Goal: Navigation & Orientation: Find specific page/section

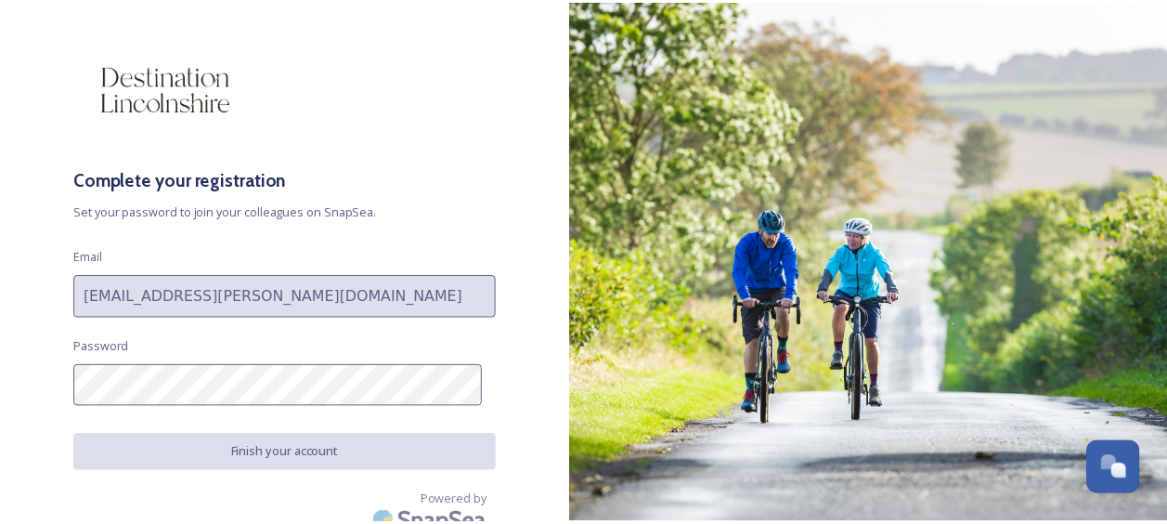
scroll to position [57, 0]
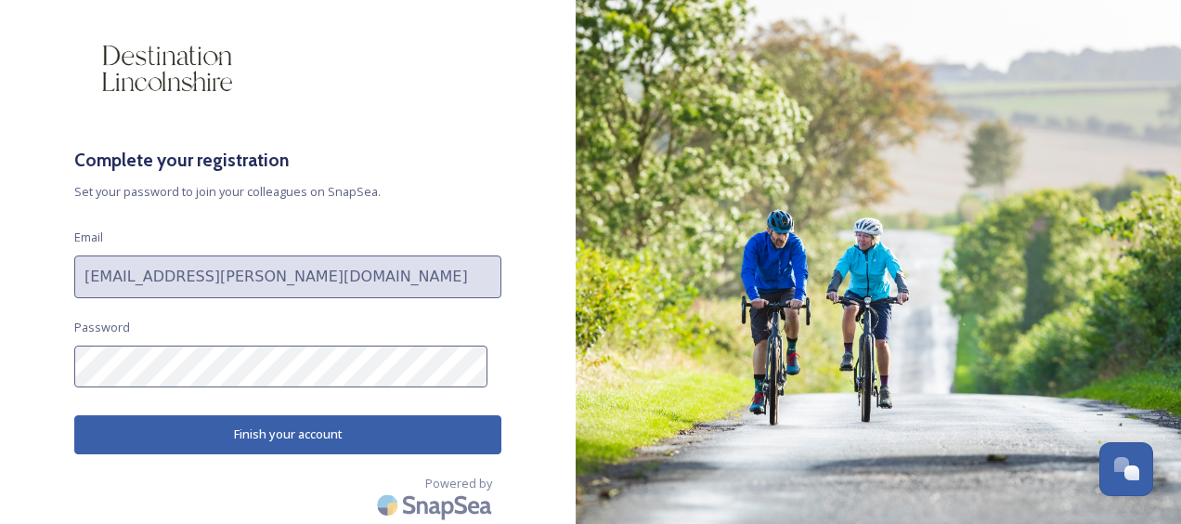
click at [451, 427] on button "Finish your account" at bounding box center [287, 434] width 427 height 38
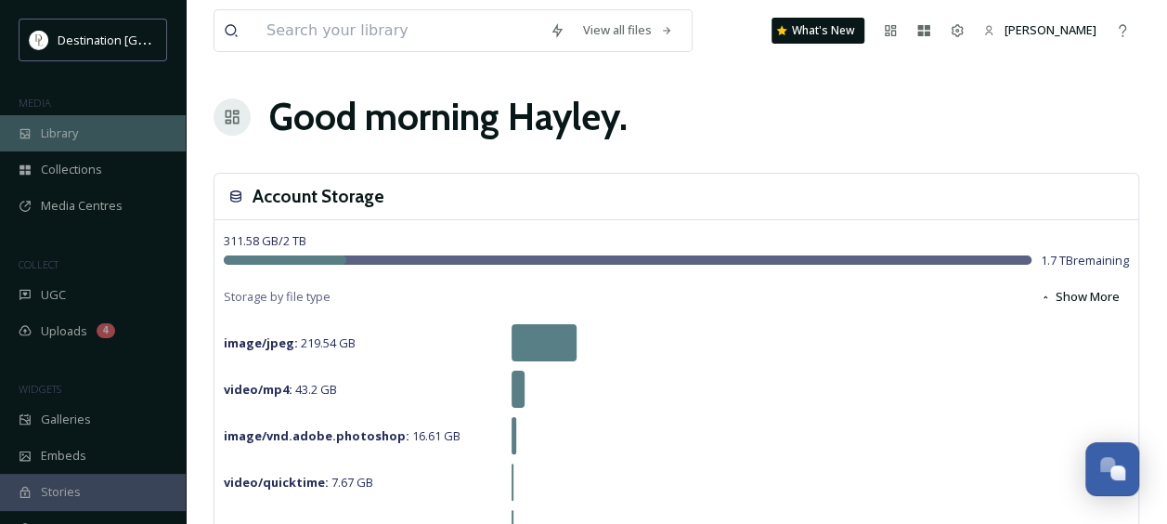
click at [65, 135] on span "Library" at bounding box center [59, 133] width 37 height 18
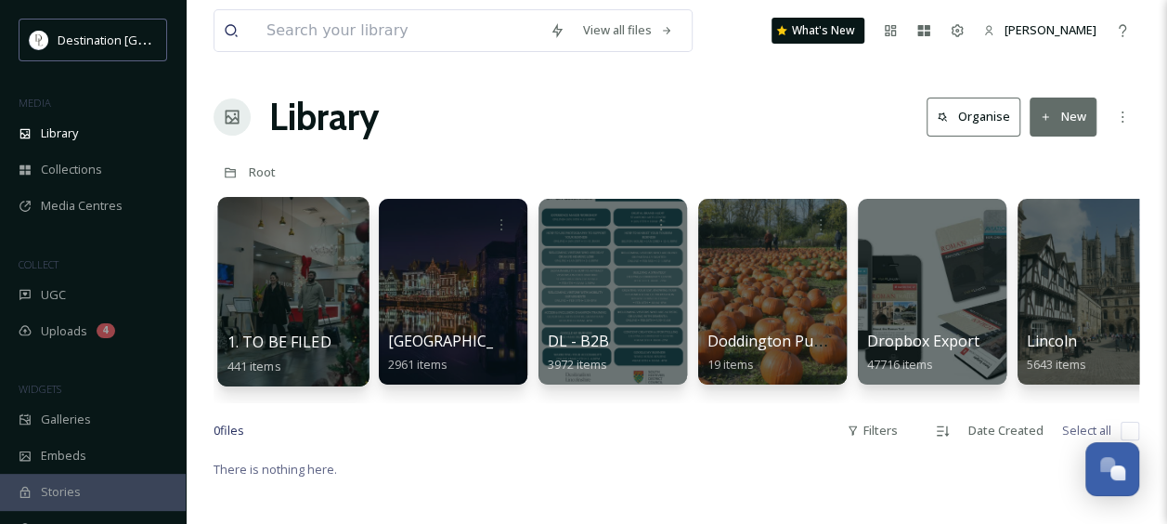
click at [331, 266] on div at bounding box center [292, 291] width 151 height 189
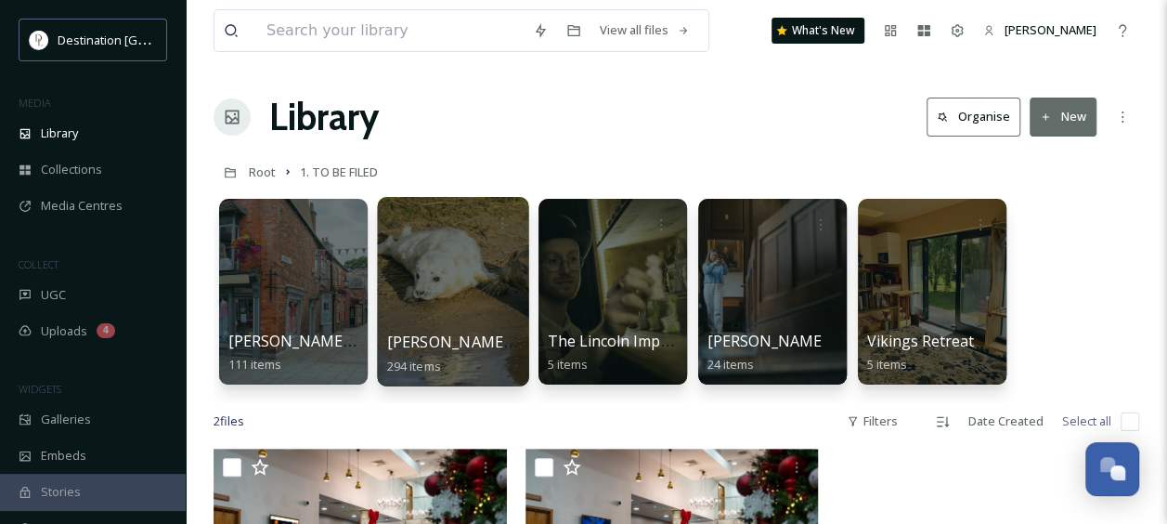
click at [467, 285] on div at bounding box center [452, 291] width 151 height 189
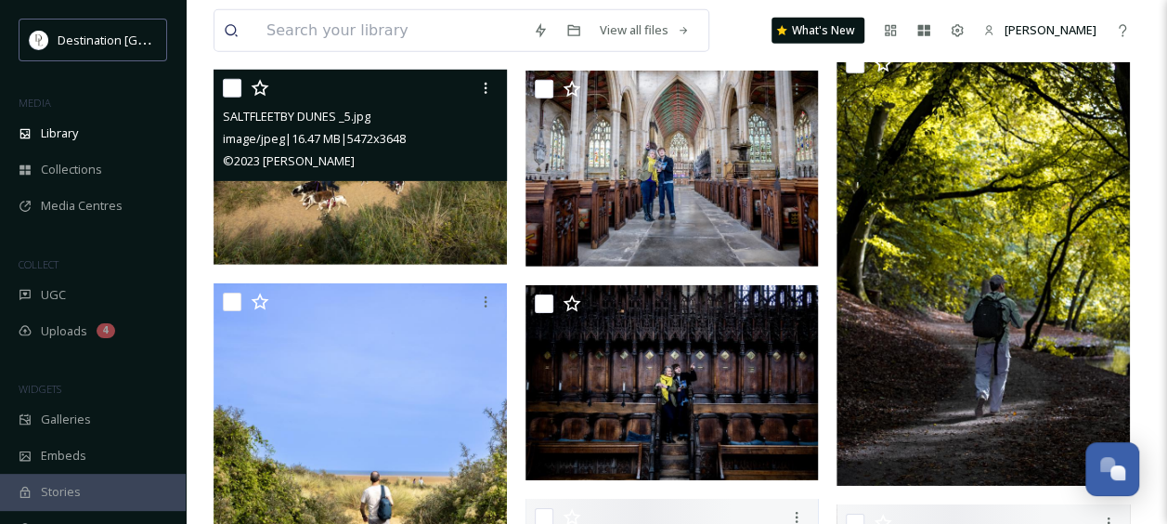
scroll to position [2786, 0]
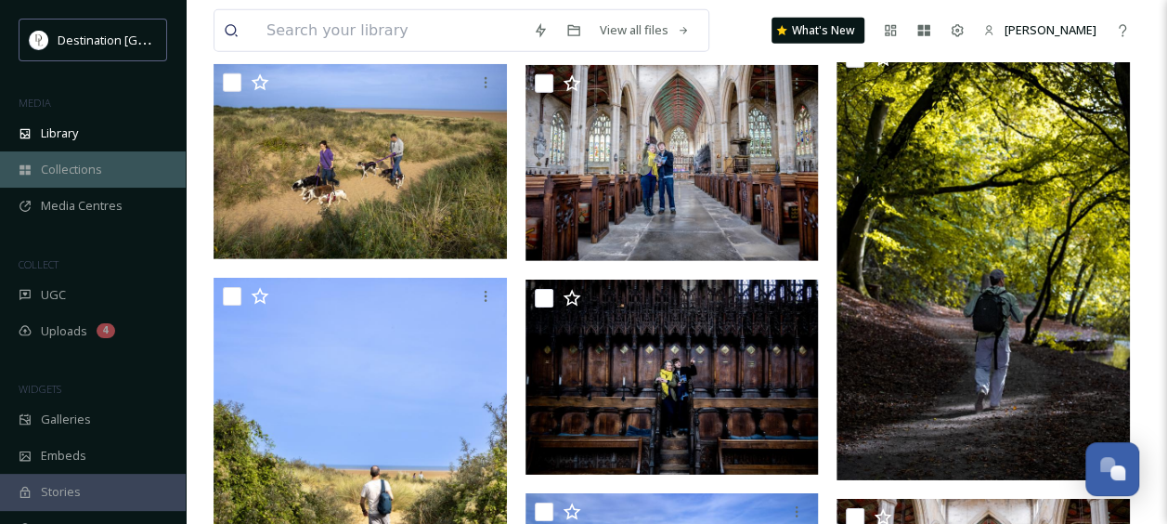
click at [85, 174] on span "Collections" at bounding box center [71, 170] width 61 height 18
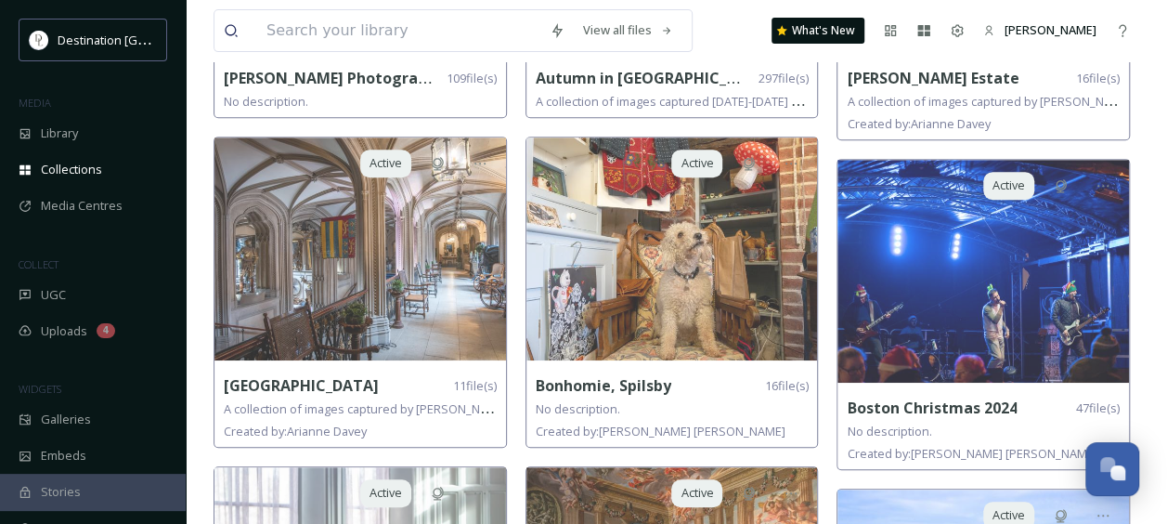
scroll to position [464, 0]
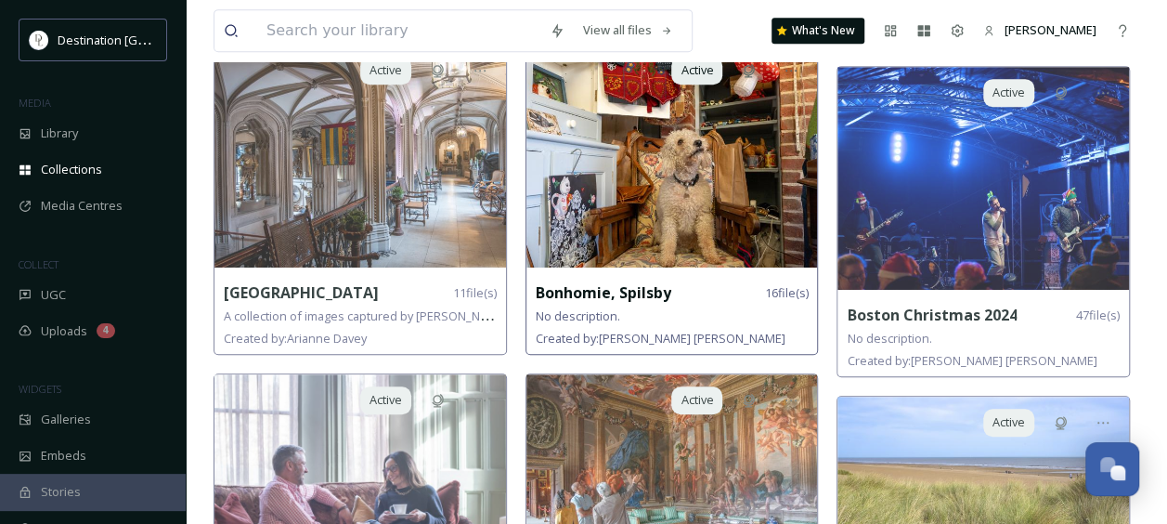
click at [580, 290] on strong "Bonhomie, Spilsby" at bounding box center [604, 292] width 136 height 20
click at [604, 201] on img at bounding box center [673, 156] width 292 height 223
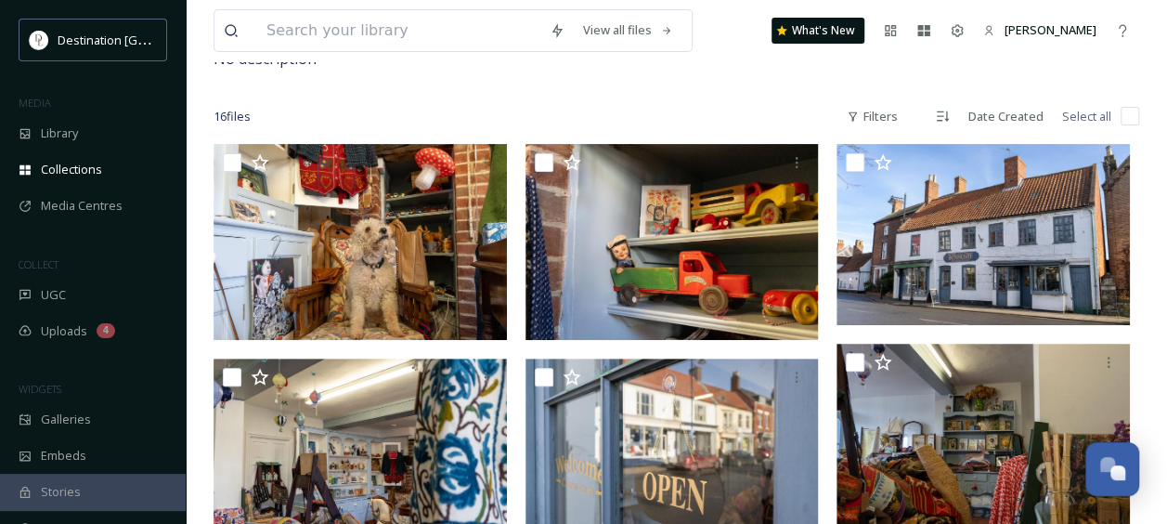
scroll to position [186, 0]
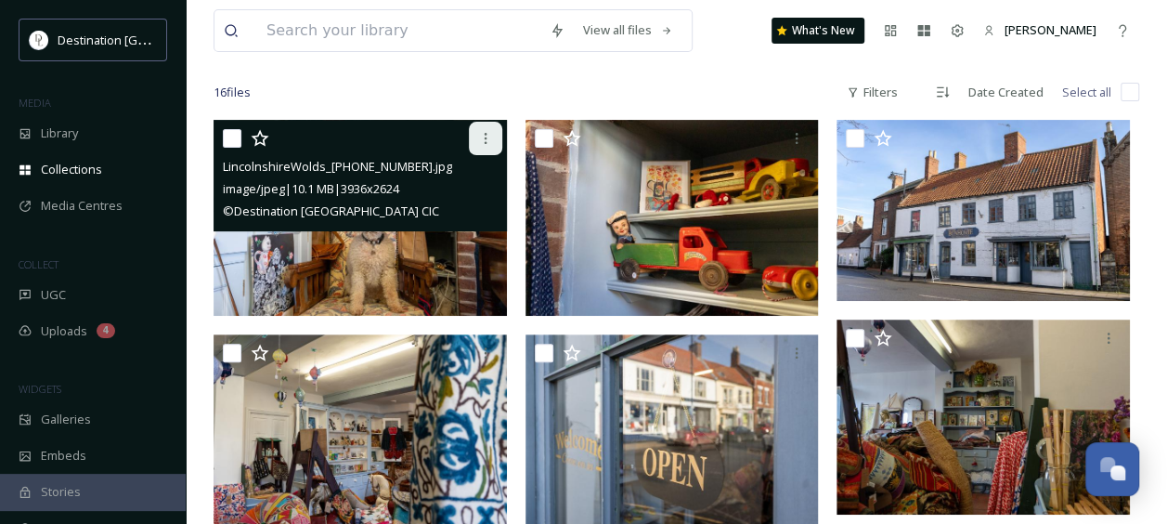
click at [490, 139] on icon at bounding box center [485, 138] width 15 height 15
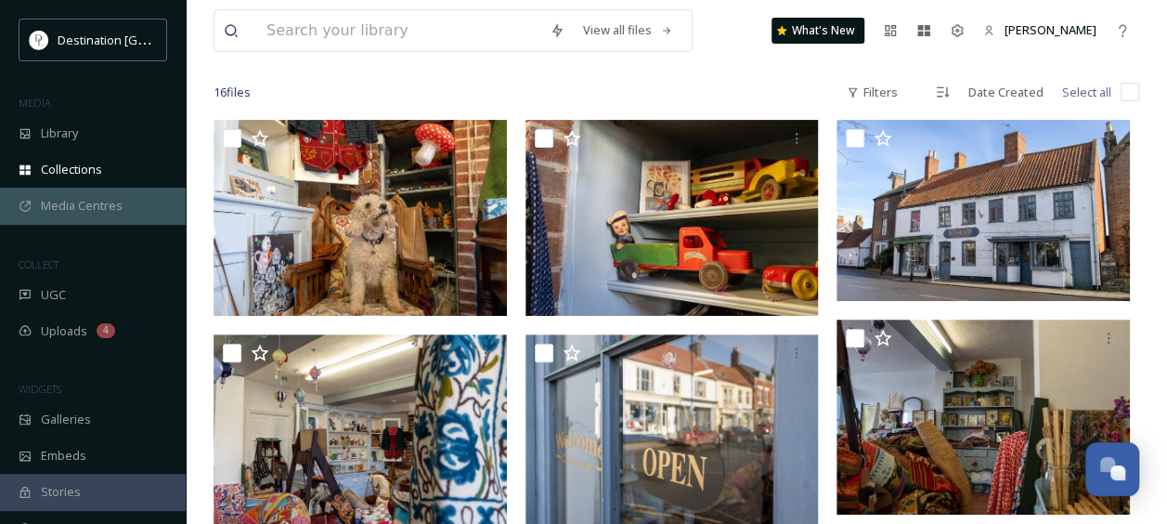
click at [89, 195] on div "Media Centres" at bounding box center [93, 206] width 186 height 36
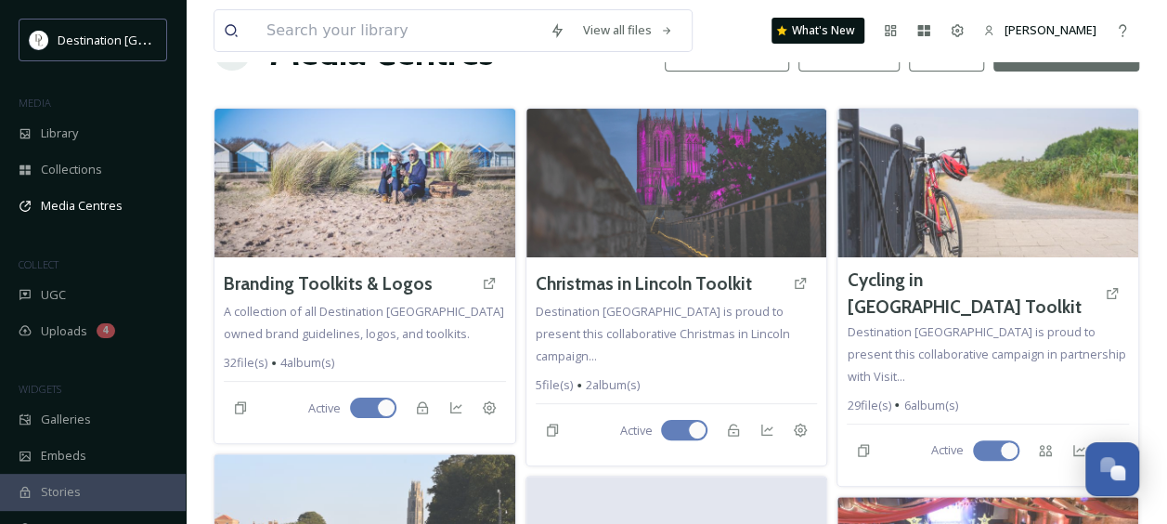
scroll to position [93, 0]
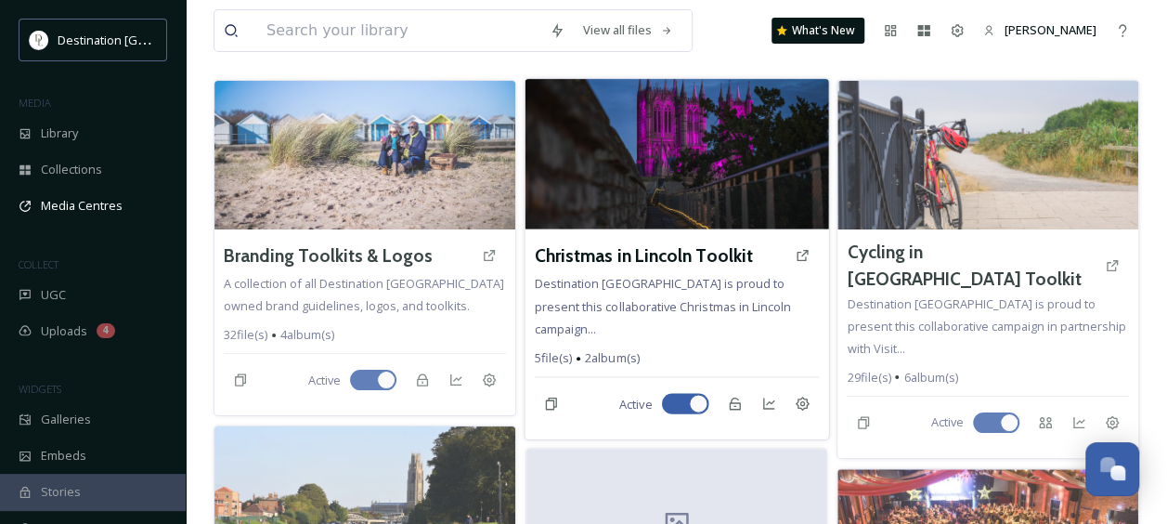
click at [645, 154] on img at bounding box center [677, 154] width 304 height 150
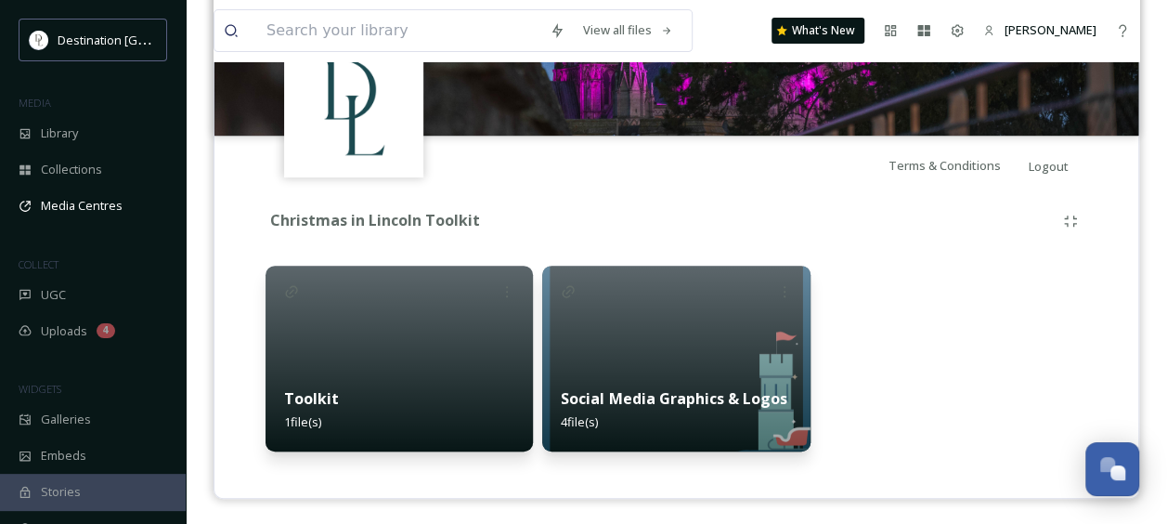
scroll to position [280, 0]
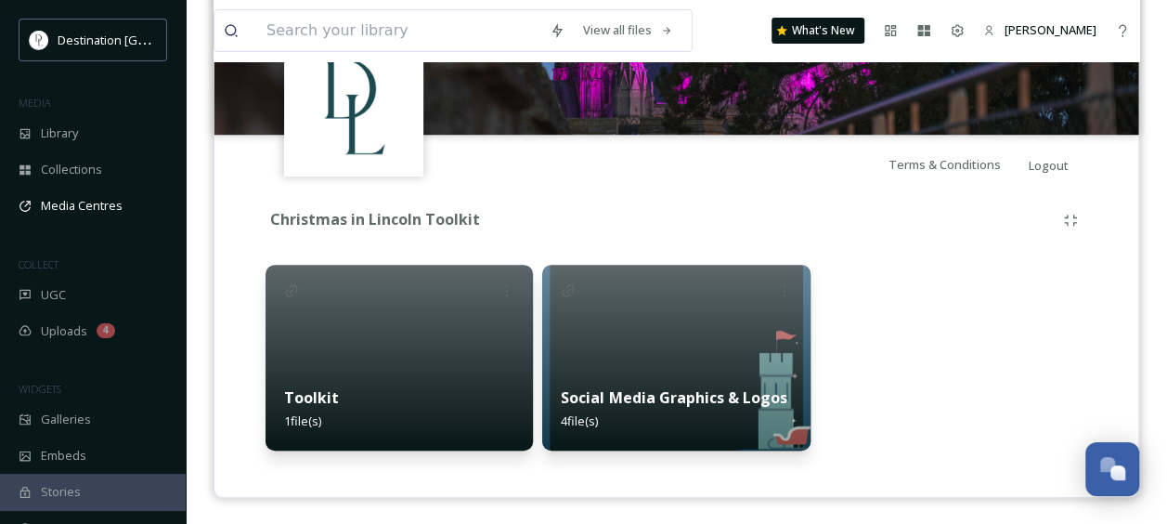
click at [416, 420] on div "Toolkit 1 file(s)" at bounding box center [399, 409] width 267 height 83
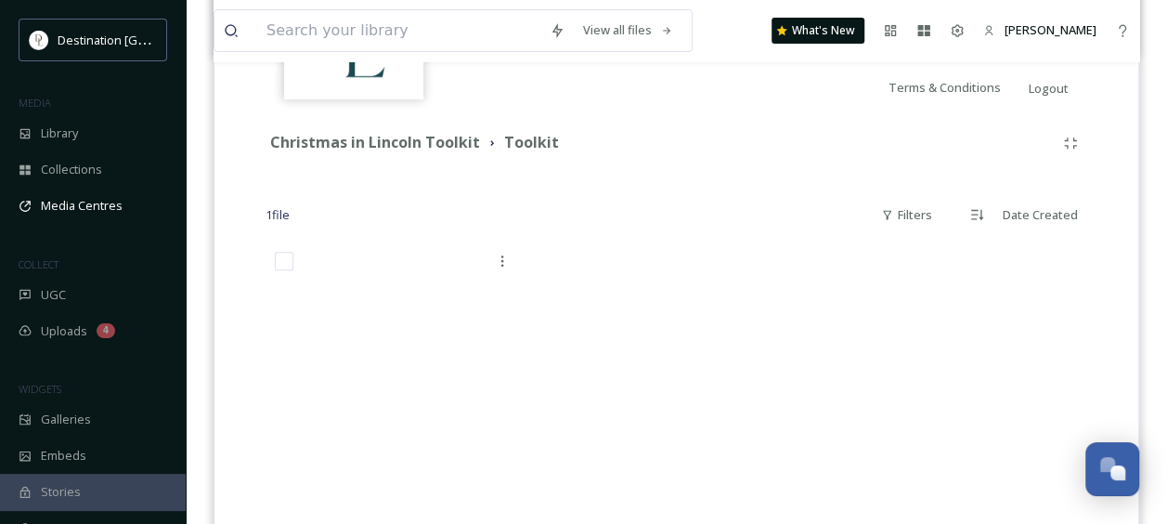
scroll to position [450, 0]
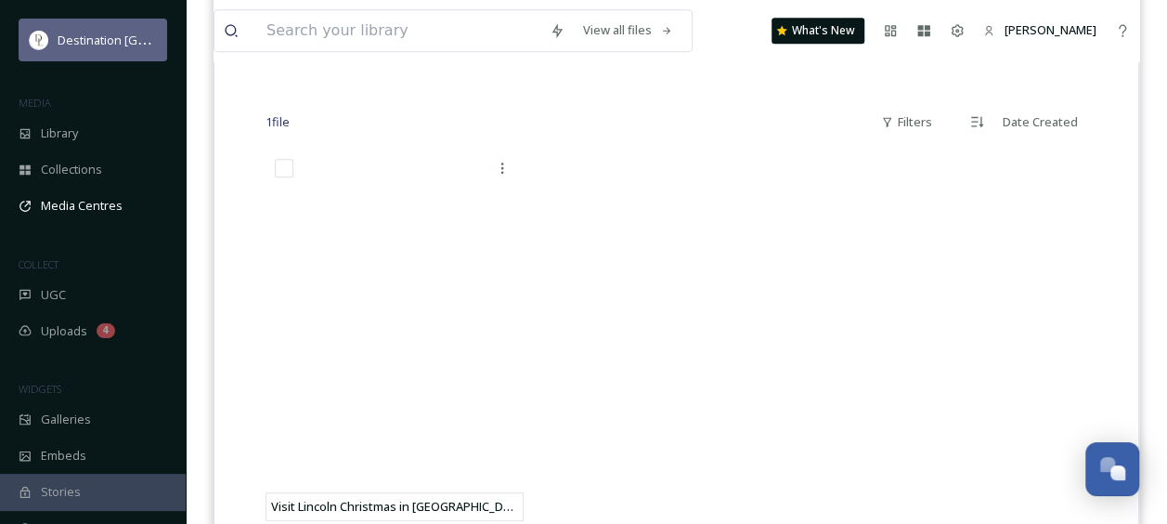
click at [69, 42] on span "Destination [GEOGRAPHIC_DATA]" at bounding box center [150, 40] width 185 height 18
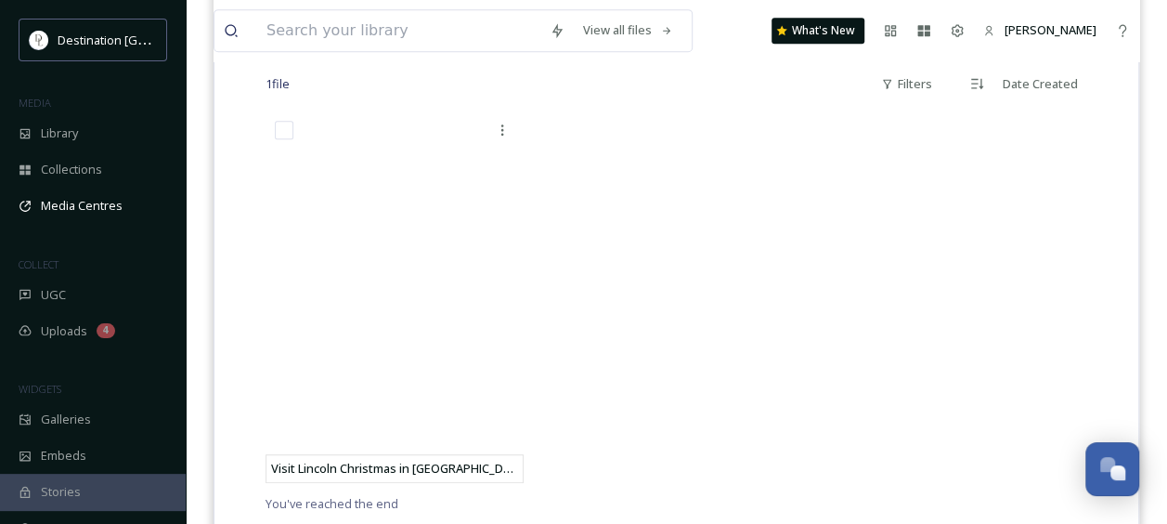
scroll to position [542, 0]
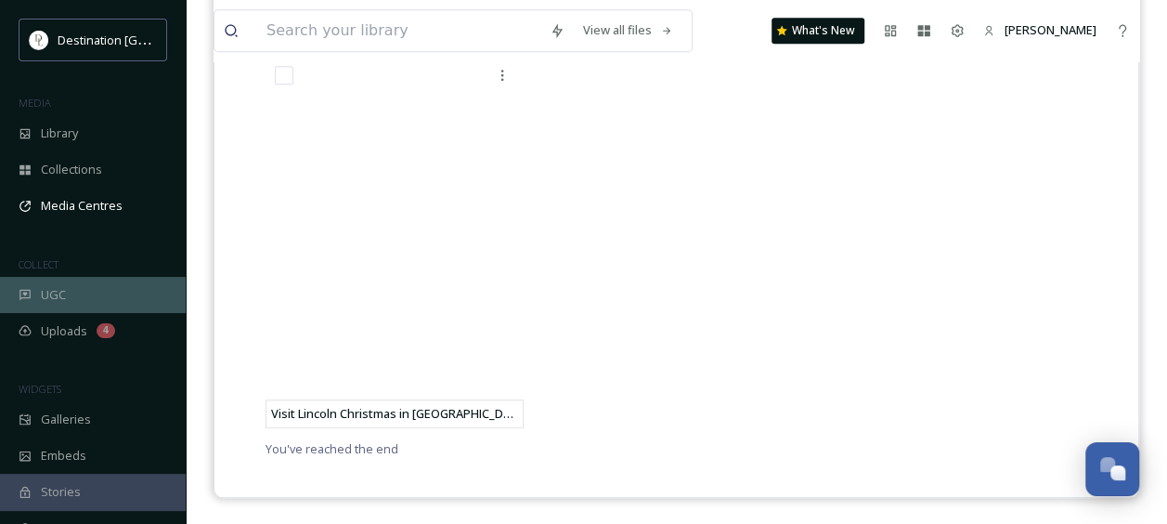
click at [61, 295] on span "UGC" at bounding box center [53, 295] width 25 height 18
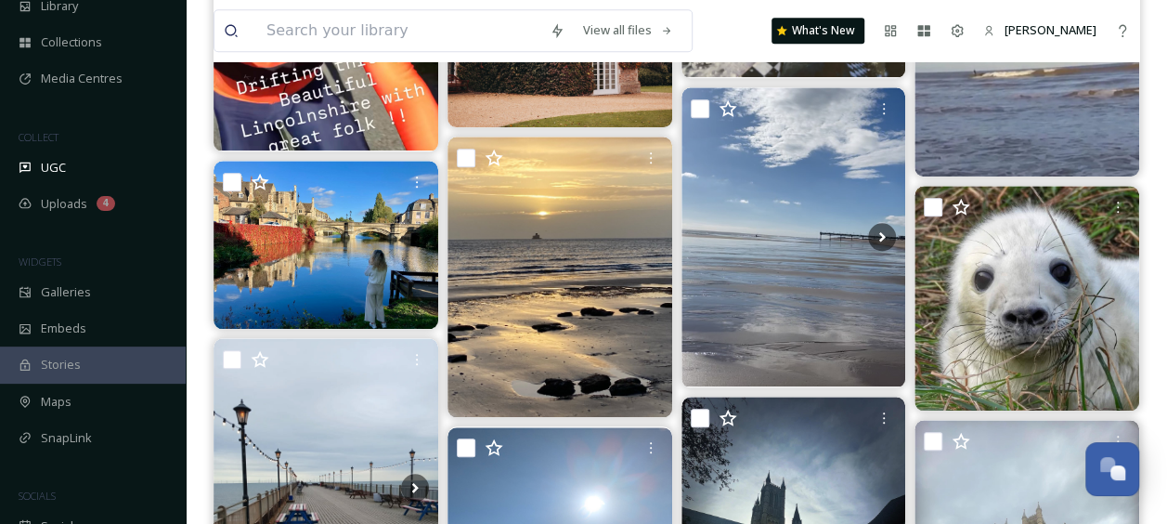
scroll to position [188, 0]
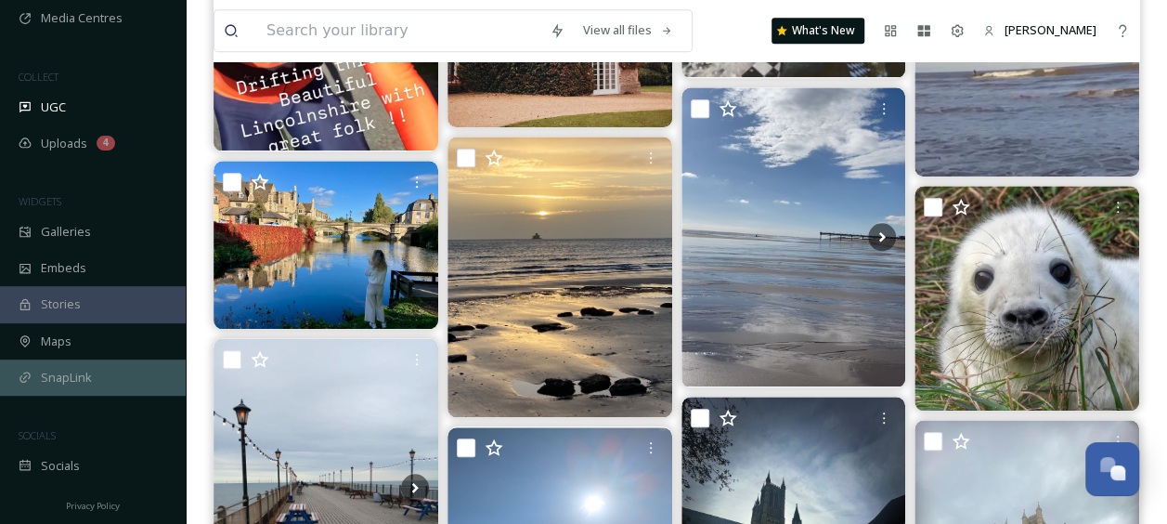
click at [95, 377] on div "SnapLink" at bounding box center [93, 377] width 186 height 36
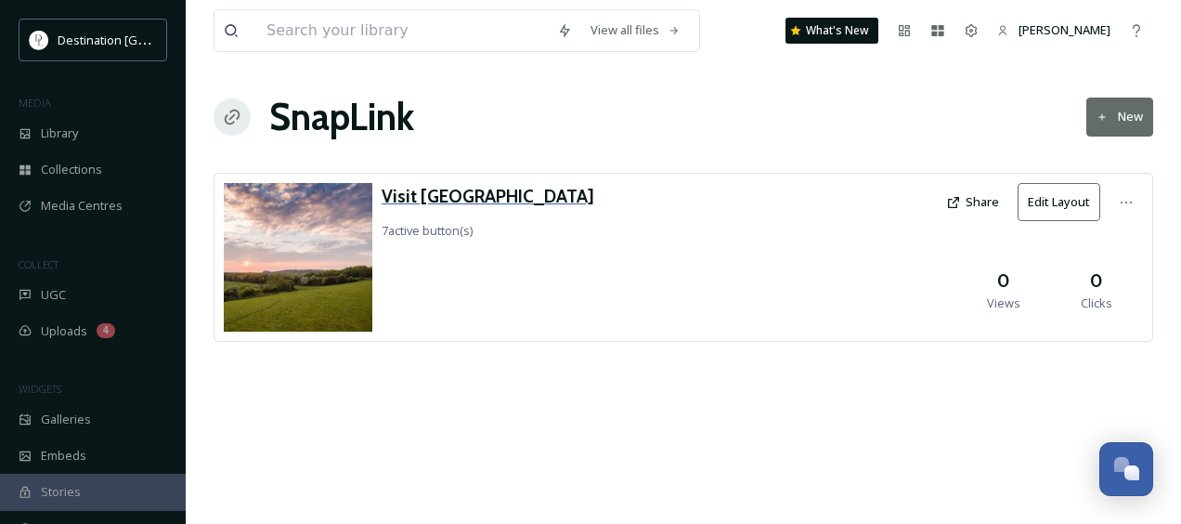
click at [457, 192] on h3 "Visit [GEOGRAPHIC_DATA]" at bounding box center [488, 196] width 213 height 27
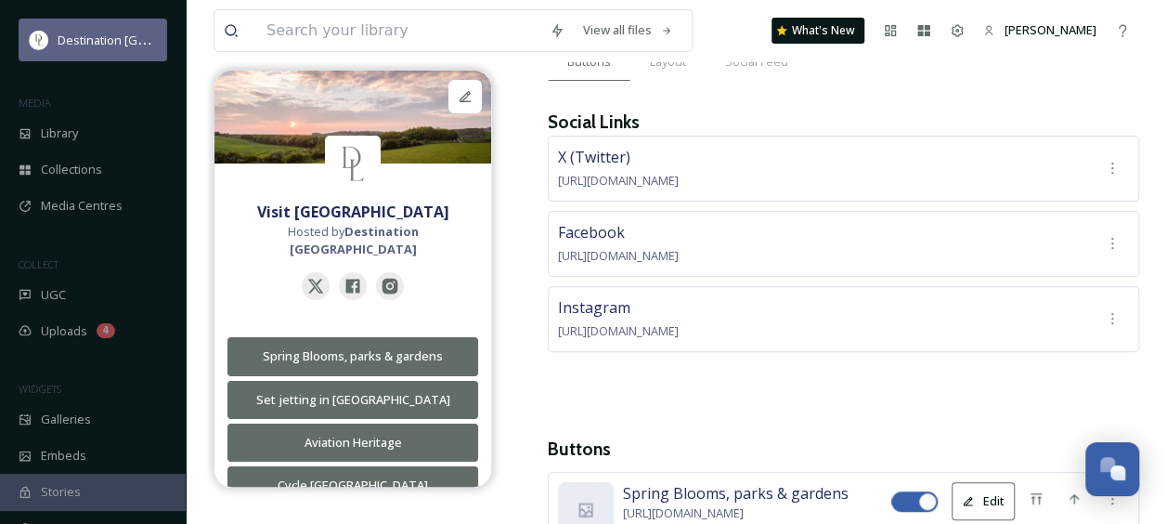
click at [135, 39] on span "Destination [GEOGRAPHIC_DATA]" at bounding box center [150, 40] width 185 height 18
click at [117, 40] on span "Destination [GEOGRAPHIC_DATA]" at bounding box center [150, 40] width 185 height 18
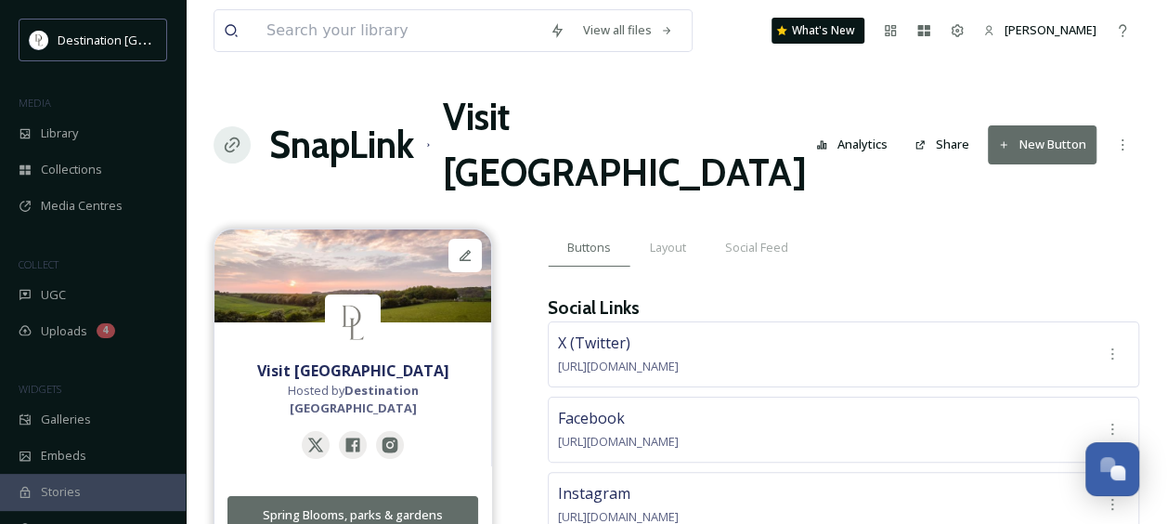
click at [845, 126] on button "Analytics" at bounding box center [852, 144] width 90 height 36
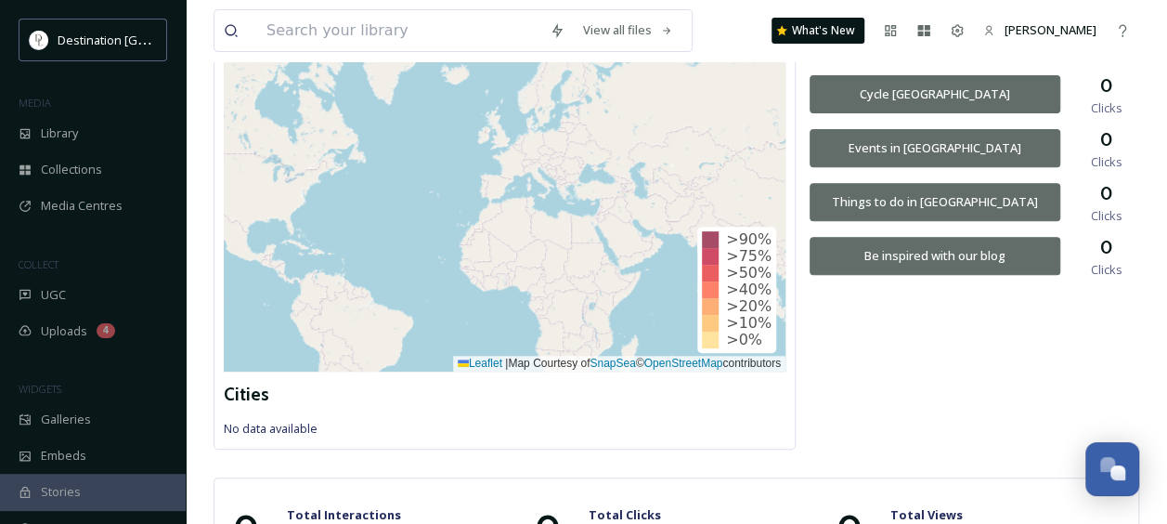
scroll to position [283, 0]
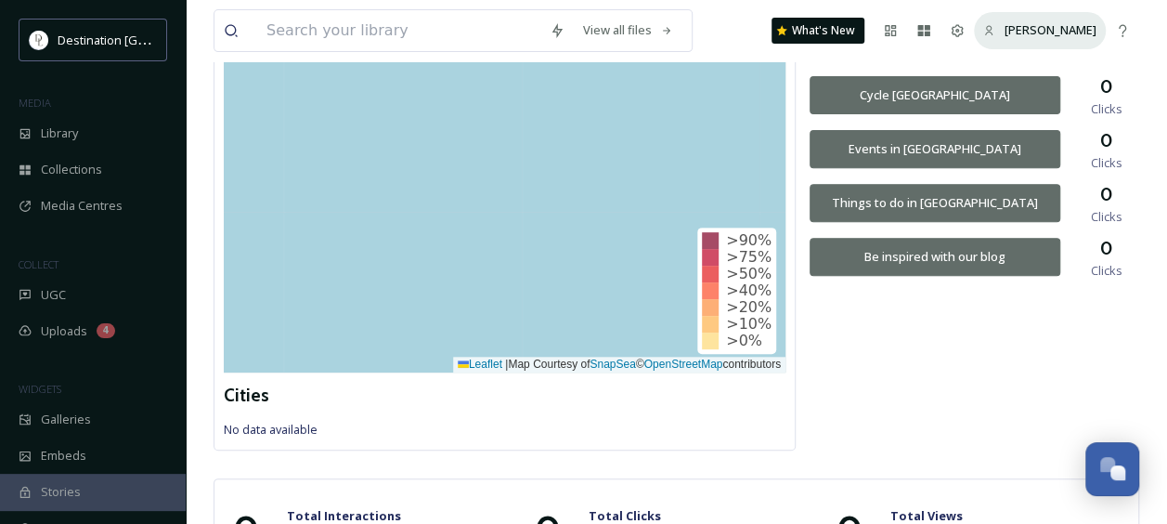
click at [1068, 35] on span "[PERSON_NAME]" at bounding box center [1051, 29] width 92 height 17
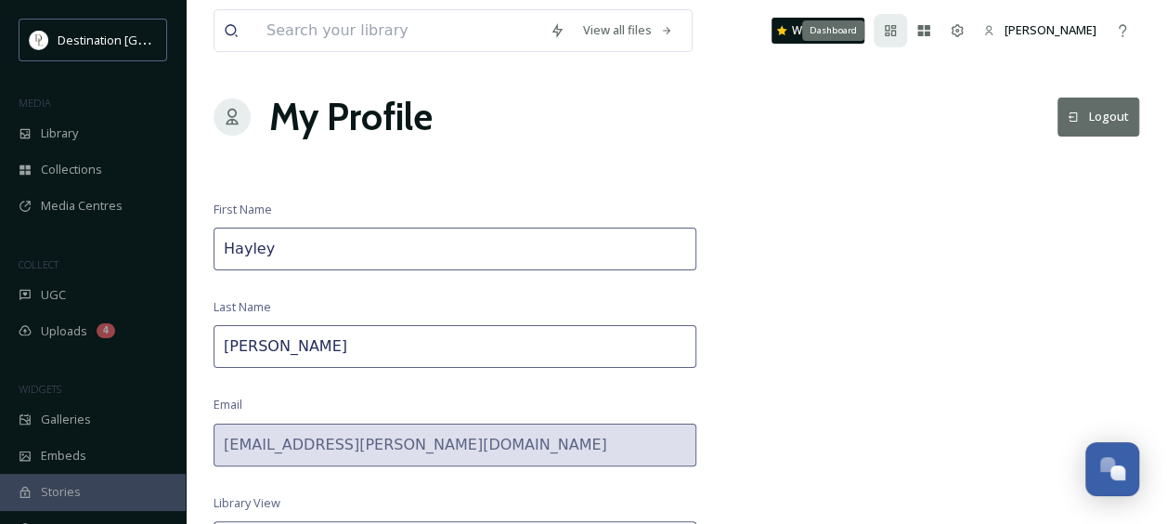
click at [898, 33] on icon at bounding box center [890, 30] width 15 height 15
